Goal: Use online tool/utility: Utilize a website feature to perform a specific function

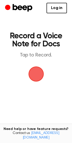
click at [33, 73] on span "button" at bounding box center [35, 74] width 17 height 17
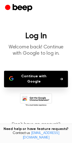
click at [32, 77] on button "Continue with Google" at bounding box center [35, 79] width 63 height 17
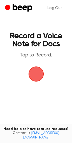
click at [35, 78] on span "button" at bounding box center [35, 74] width 19 height 19
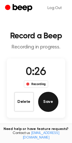
click at [43, 101] on button "Save" at bounding box center [48, 102] width 20 height 20
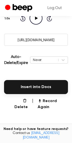
scroll to position [80, 0]
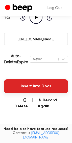
click at [39, 83] on button "Insert into Docs" at bounding box center [35, 86] width 63 height 14
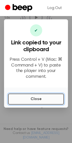
click at [31, 95] on button "Close" at bounding box center [35, 99] width 55 height 11
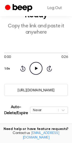
scroll to position [29, 0]
click at [35, 66] on icon "Play Audio" at bounding box center [35, 68] width 13 height 13
click at [37, 71] on icon "Pause Audio" at bounding box center [35, 68] width 13 height 13
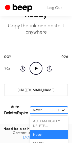
scroll to position [63, 0]
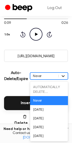
click at [62, 80] on div "option Never focused, 2 of 6. 6 results available. Use Up and Down to choose op…" at bounding box center [49, 76] width 38 height 7
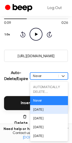
click at [58, 107] on div "[DATE]" at bounding box center [49, 109] width 38 height 9
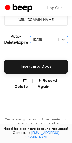
scroll to position [103, 0]
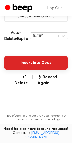
click at [30, 61] on button "Insert into Docs" at bounding box center [35, 63] width 63 height 14
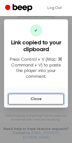
click at [34, 96] on button "Close" at bounding box center [35, 99] width 55 height 11
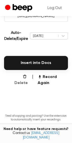
click at [16, 79] on button "Delete" at bounding box center [19, 80] width 18 height 12
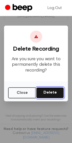
click at [44, 93] on button "Delete" at bounding box center [50, 92] width 28 height 11
click at [49, 94] on button "Delete" at bounding box center [50, 92] width 28 height 11
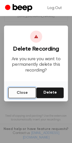
click at [22, 96] on button "Close" at bounding box center [22, 92] width 28 height 11
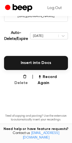
click at [21, 77] on button "Delete" at bounding box center [19, 80] width 18 height 12
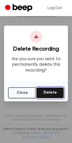
click at [52, 91] on button "Delete" at bounding box center [50, 92] width 28 height 11
